Goal: Find specific page/section: Find specific page/section

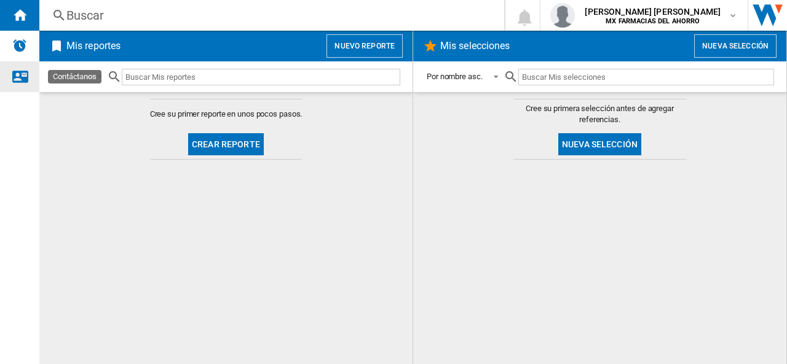
click at [14, 72] on ng-md-icon "Contáctanos" at bounding box center [19, 76] width 15 height 15
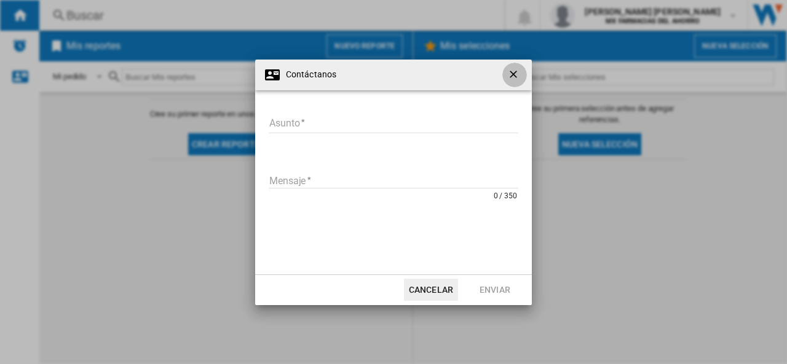
click at [519, 81] on ng-md-icon "getI18NText('BUTTONS.CLOSE_DIALOG')" at bounding box center [514, 75] width 15 height 15
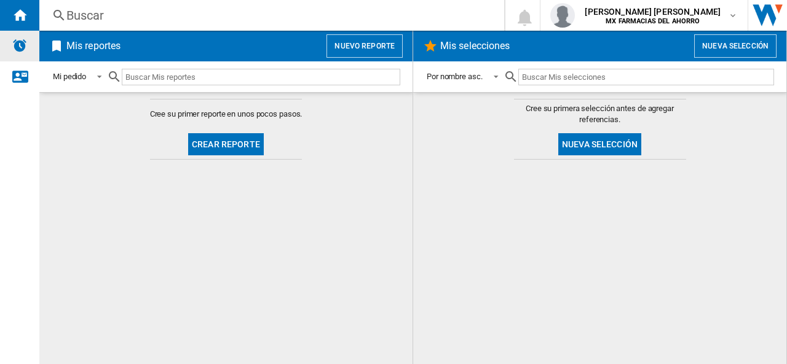
click at [17, 49] on img "Alertas" at bounding box center [19, 45] width 15 height 15
click at [86, 80] on div "Mi pedido" at bounding box center [69, 77] width 33 height 9
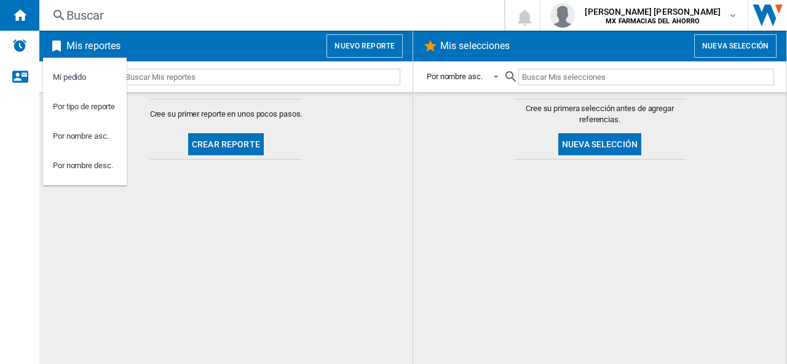
click at [296, 43] on md-backdrop at bounding box center [393, 182] width 787 height 364
